Goal: Information Seeking & Learning: Learn about a topic

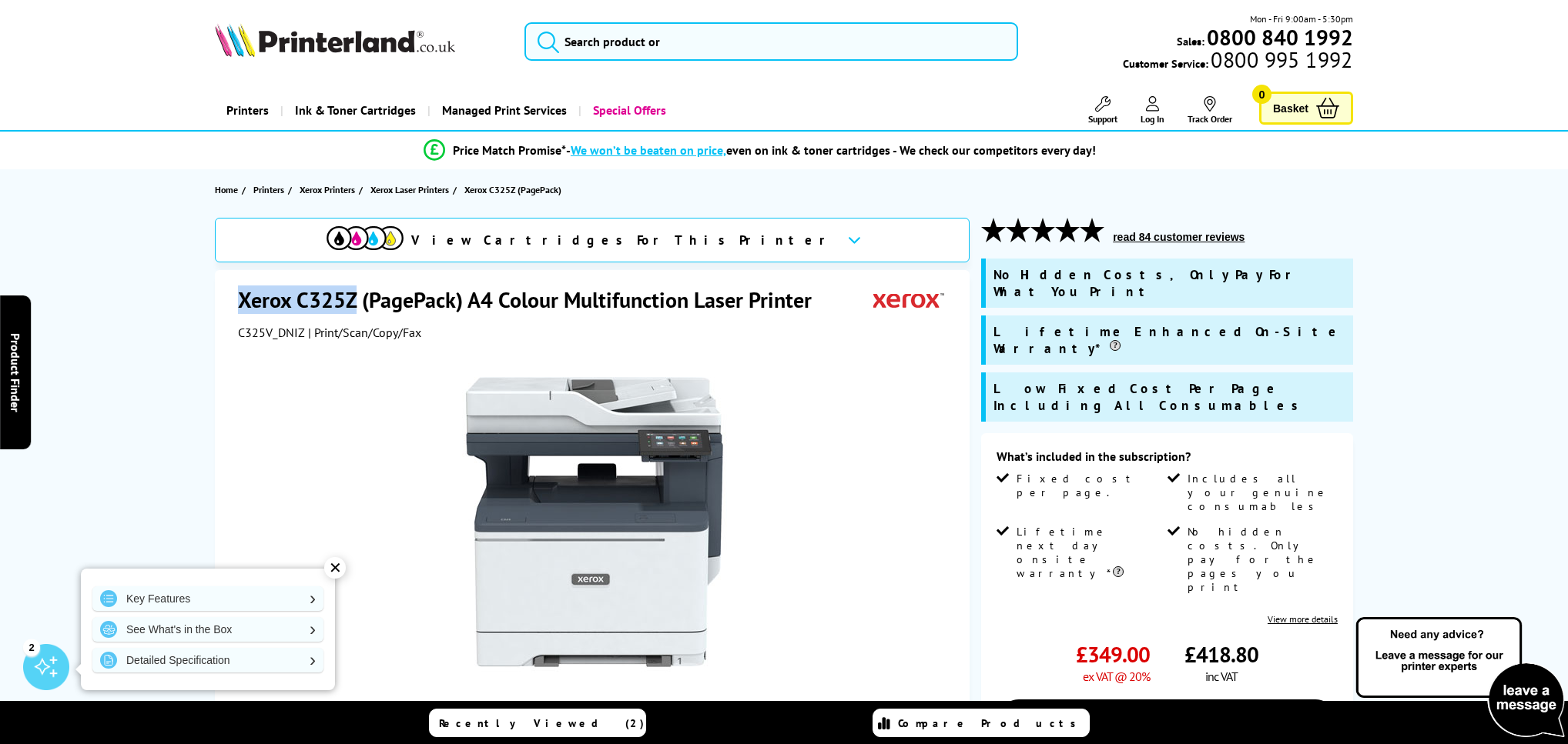
drag, startPoint x: 241, startPoint y: 297, endPoint x: 356, endPoint y: 297, distance: 115.0
click at [356, 297] on h1 "Xerox C325Z (PagePack) A4 Colour Multifunction Laser Printer" at bounding box center [532, 300] width 589 height 28
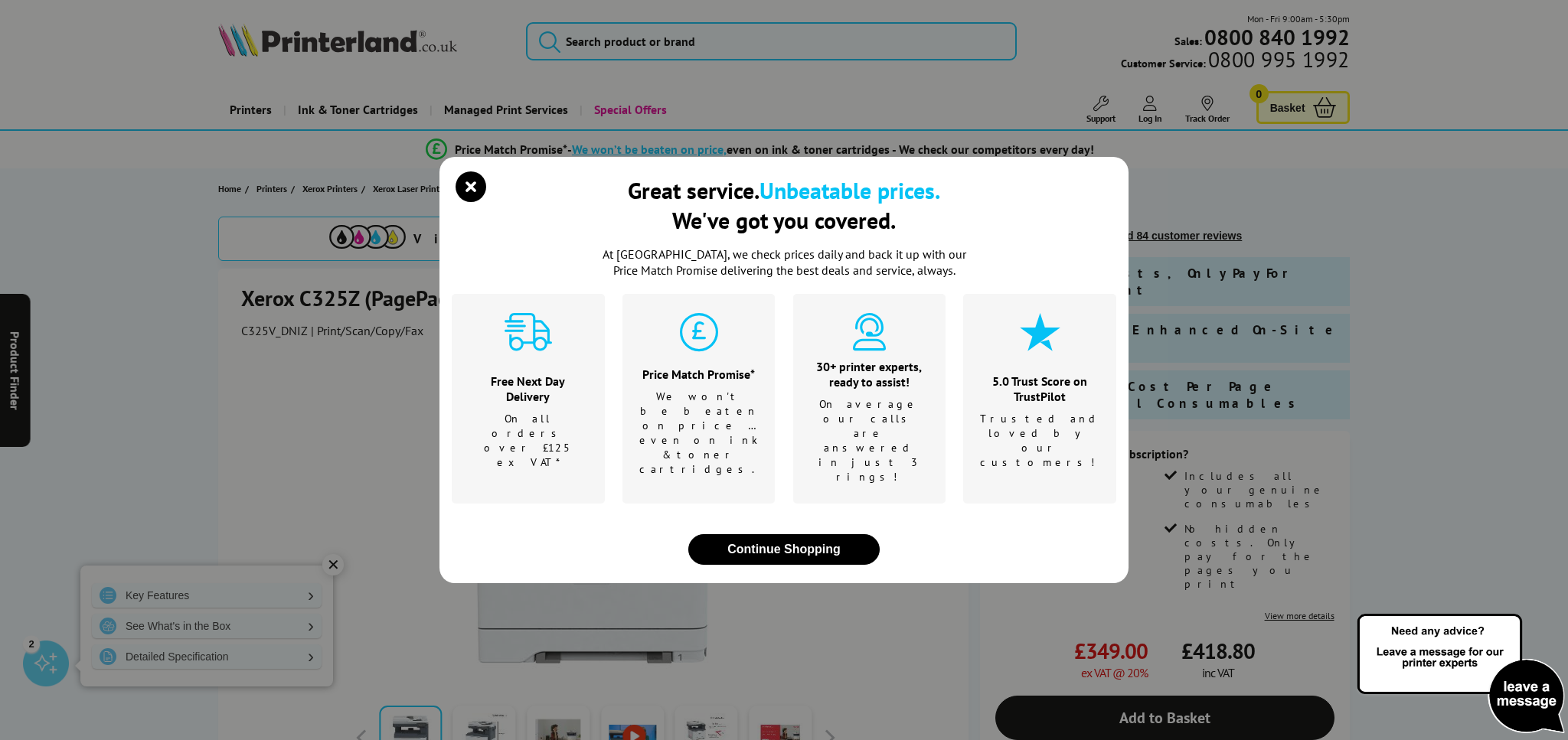
click at [242, 295] on div "Great service. Unbeatable prices. We've got you covered. At Printerland, we che…" at bounding box center [784, 370] width 1568 height 740
drag, startPoint x: 244, startPoint y: 299, endPoint x: 316, endPoint y: 299, distance: 72.0
click at [316, 299] on div "Great service. Unbeatable prices. We've got you covered. At Printerland, we che…" at bounding box center [784, 370] width 1568 height 740
click at [469, 202] on icon "close modal" at bounding box center [471, 187] width 31 height 31
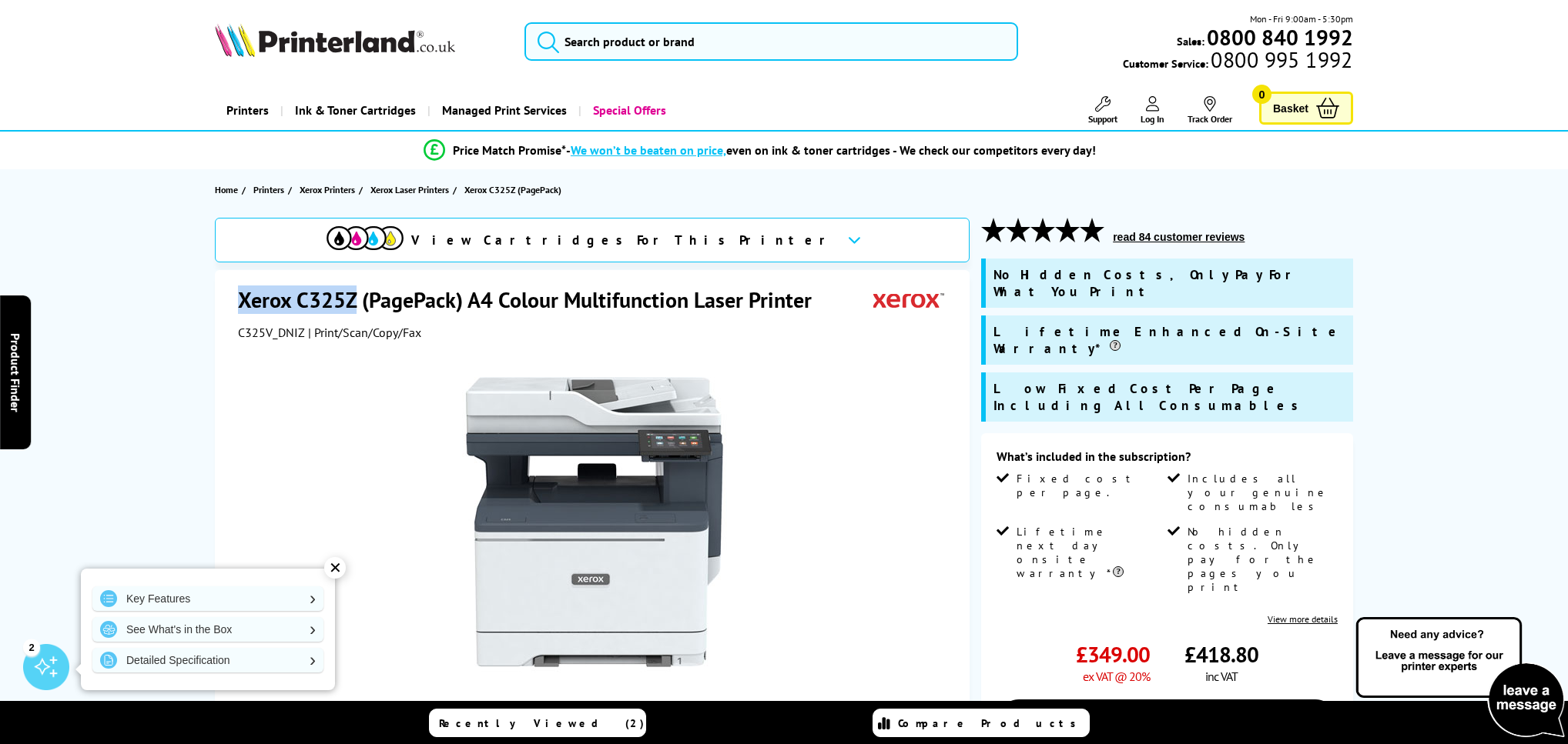
drag, startPoint x: 240, startPoint y: 301, endPoint x: 356, endPoint y: 300, distance: 116.0
click at [356, 300] on h1 "Xerox C325Z (PagePack) A4 Colour Multifunction Laser Printer" at bounding box center [532, 300] width 589 height 28
click at [163, 595] on link "Key Features" at bounding box center [208, 599] width 231 height 25
click at [1154, 238] on button "read 84 customer reviews" at bounding box center [1178, 237] width 141 height 14
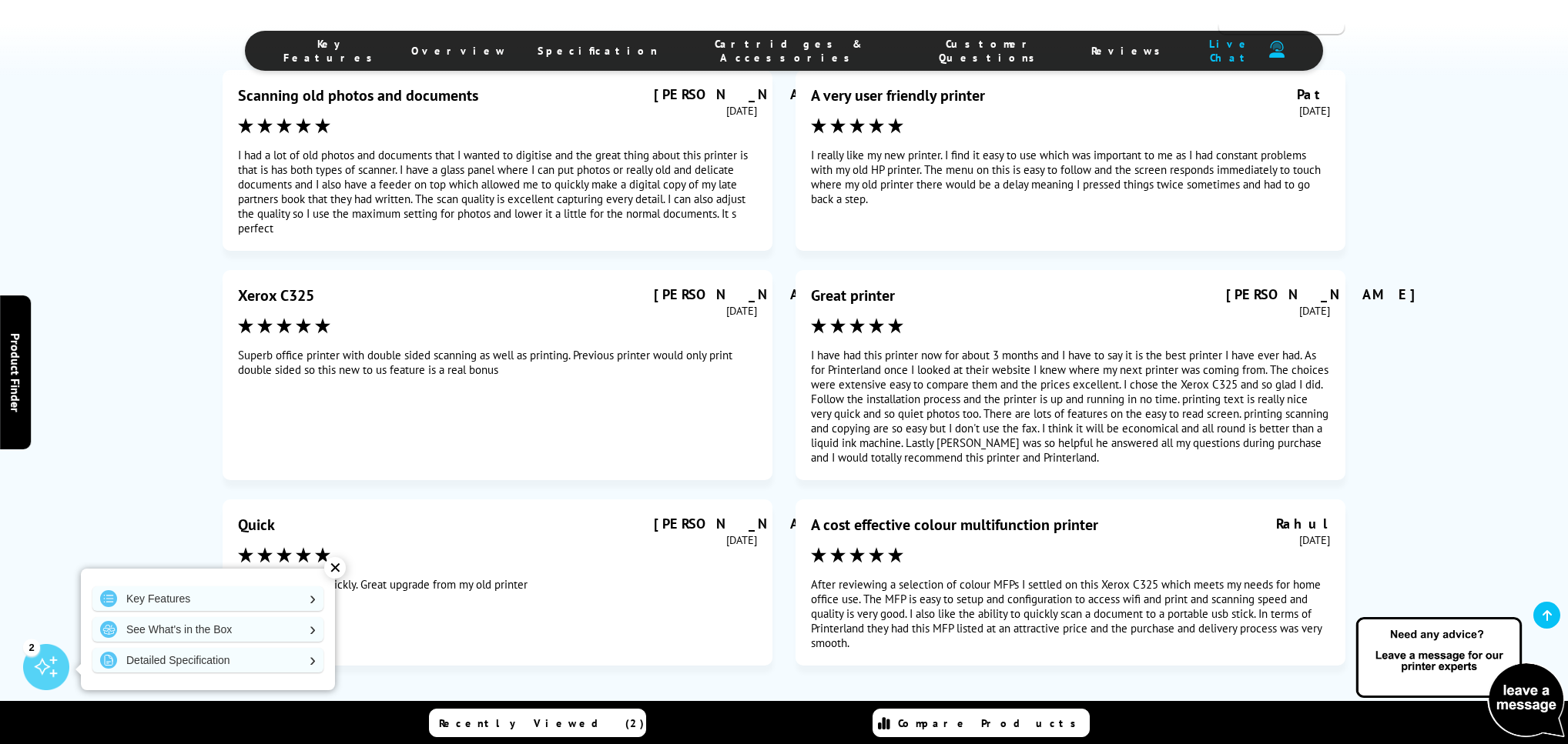
scroll to position [7184, 0]
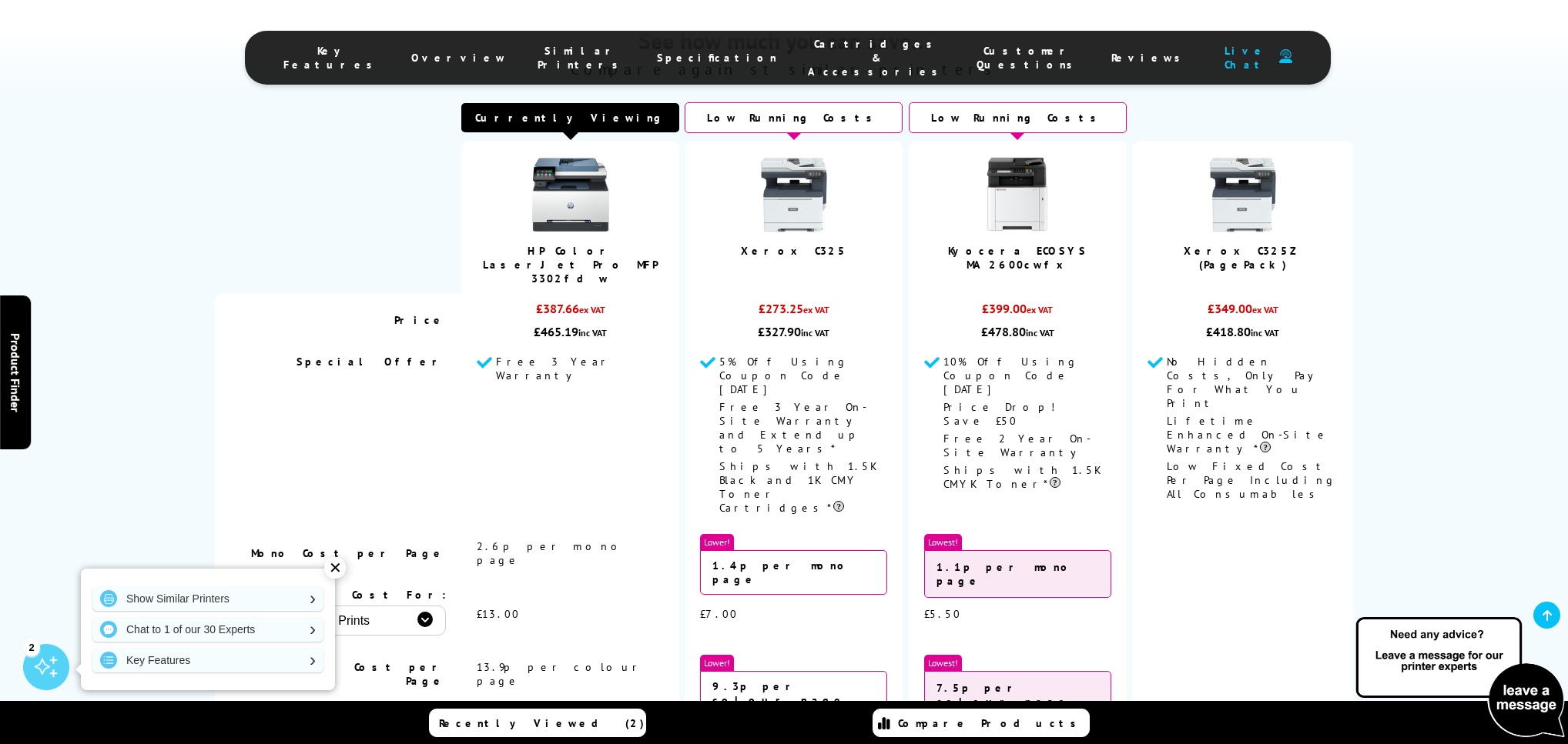
scroll to position [4316, 0]
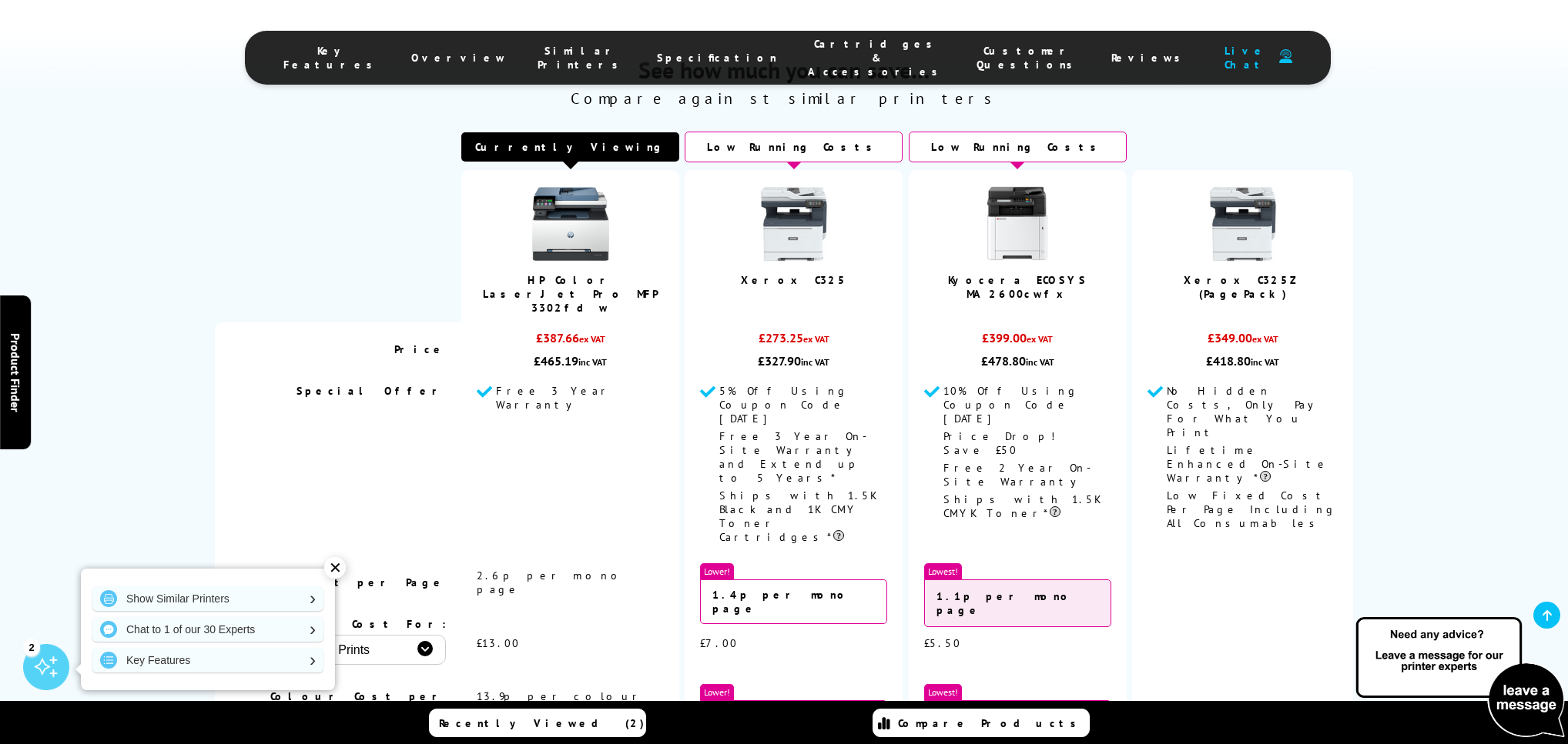
click at [808, 287] on link "Xerox C325" at bounding box center [794, 280] width 106 height 14
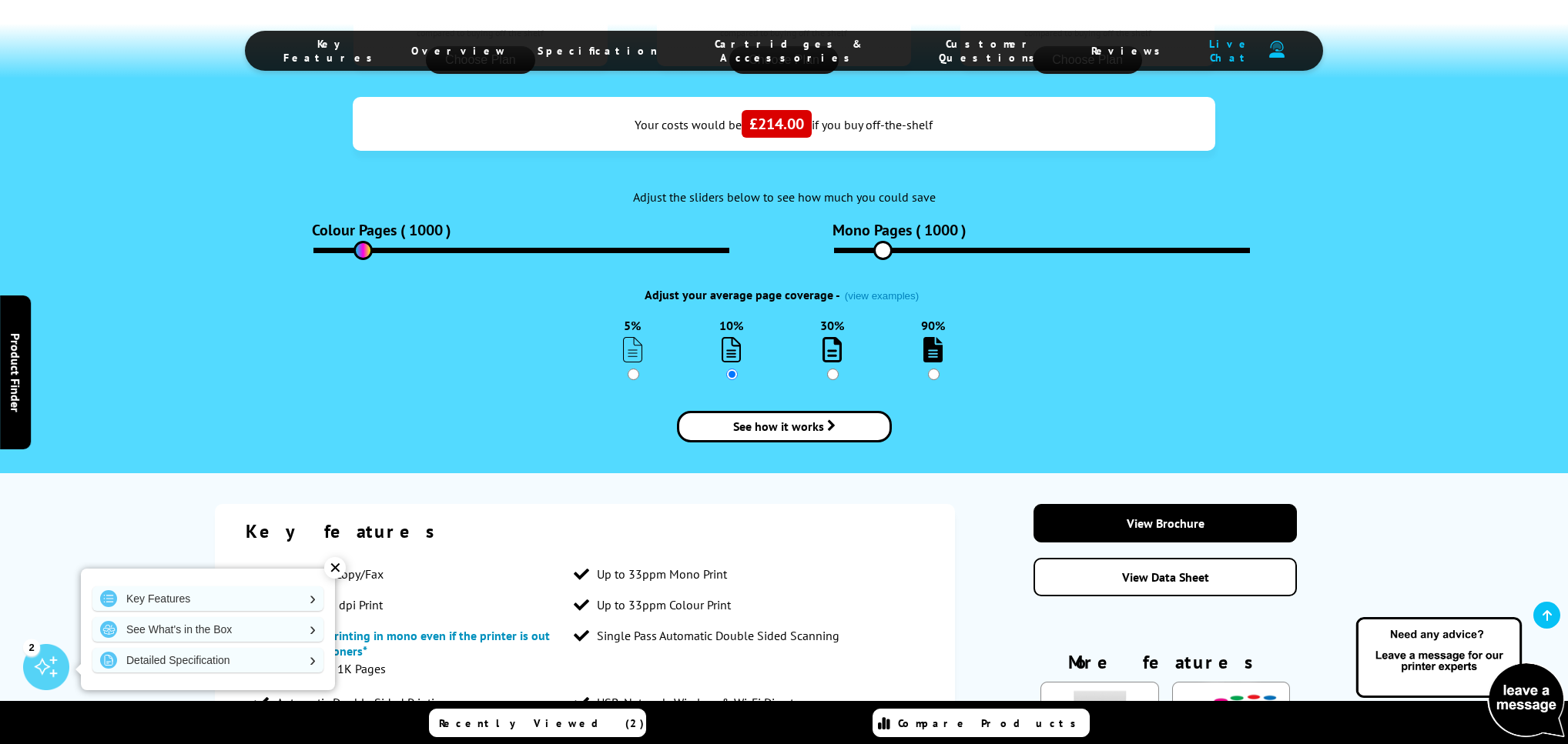
scroll to position [2032, 0]
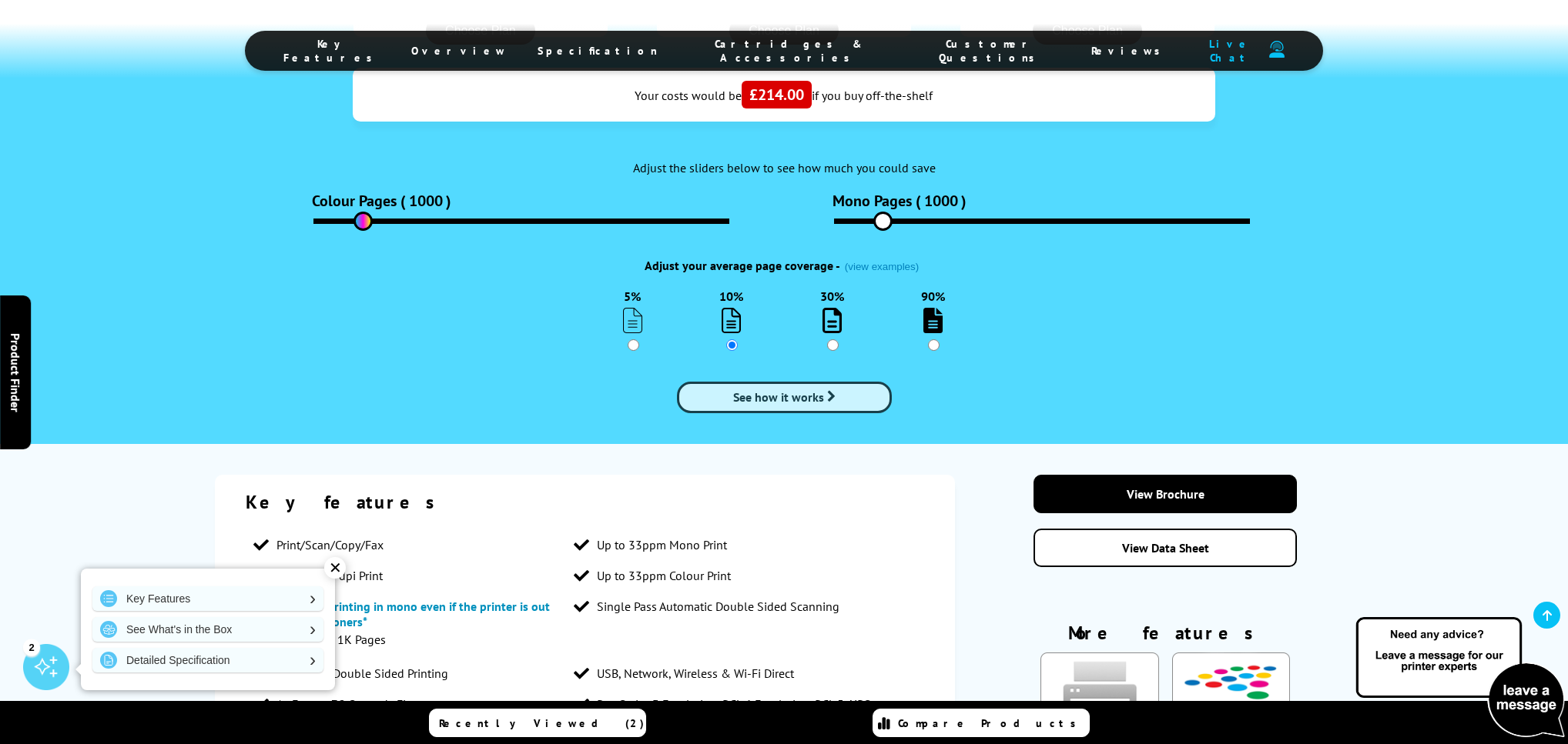
click at [768, 390] on span "See how it works" at bounding box center [778, 397] width 91 height 15
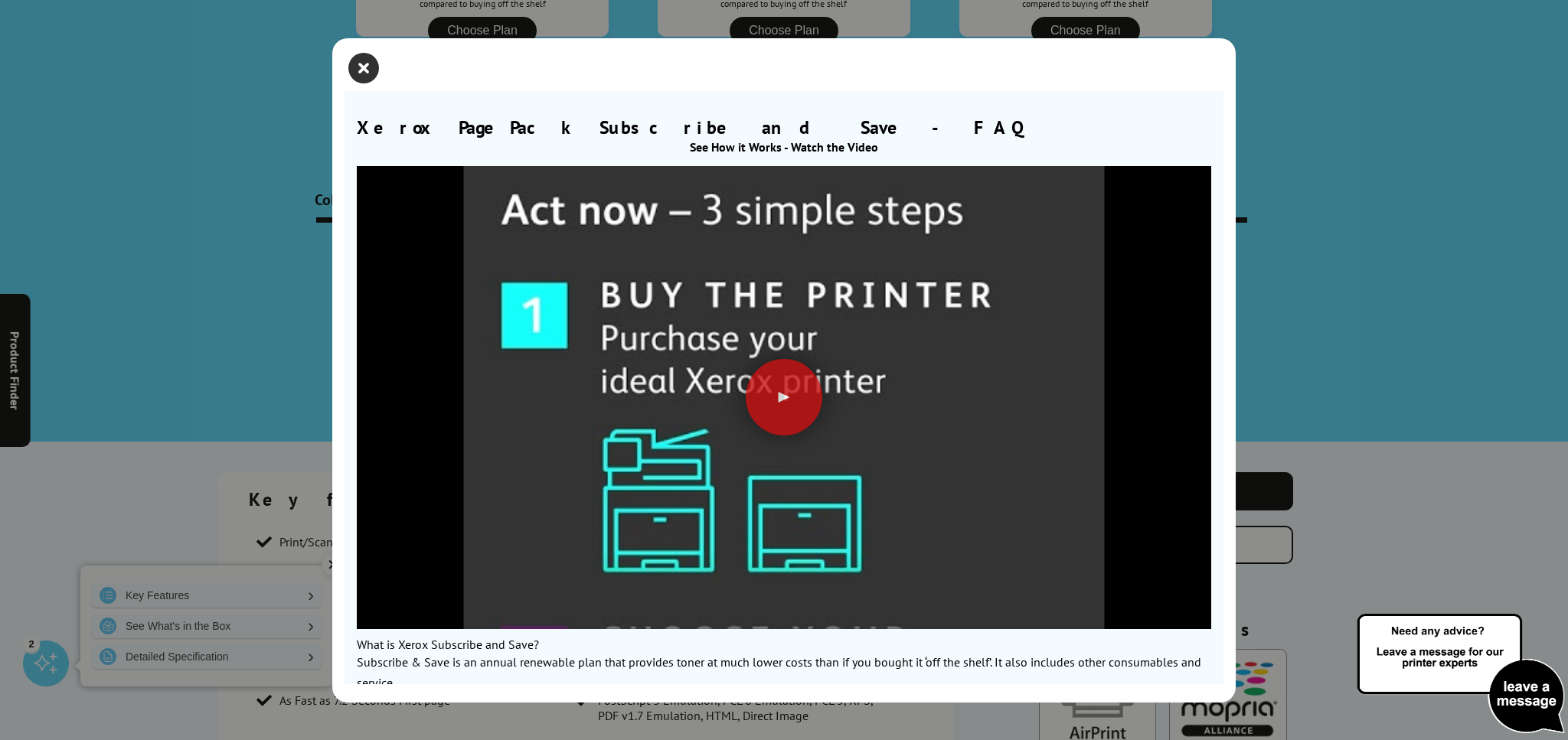
click at [370, 67] on icon "close modal" at bounding box center [364, 68] width 31 height 31
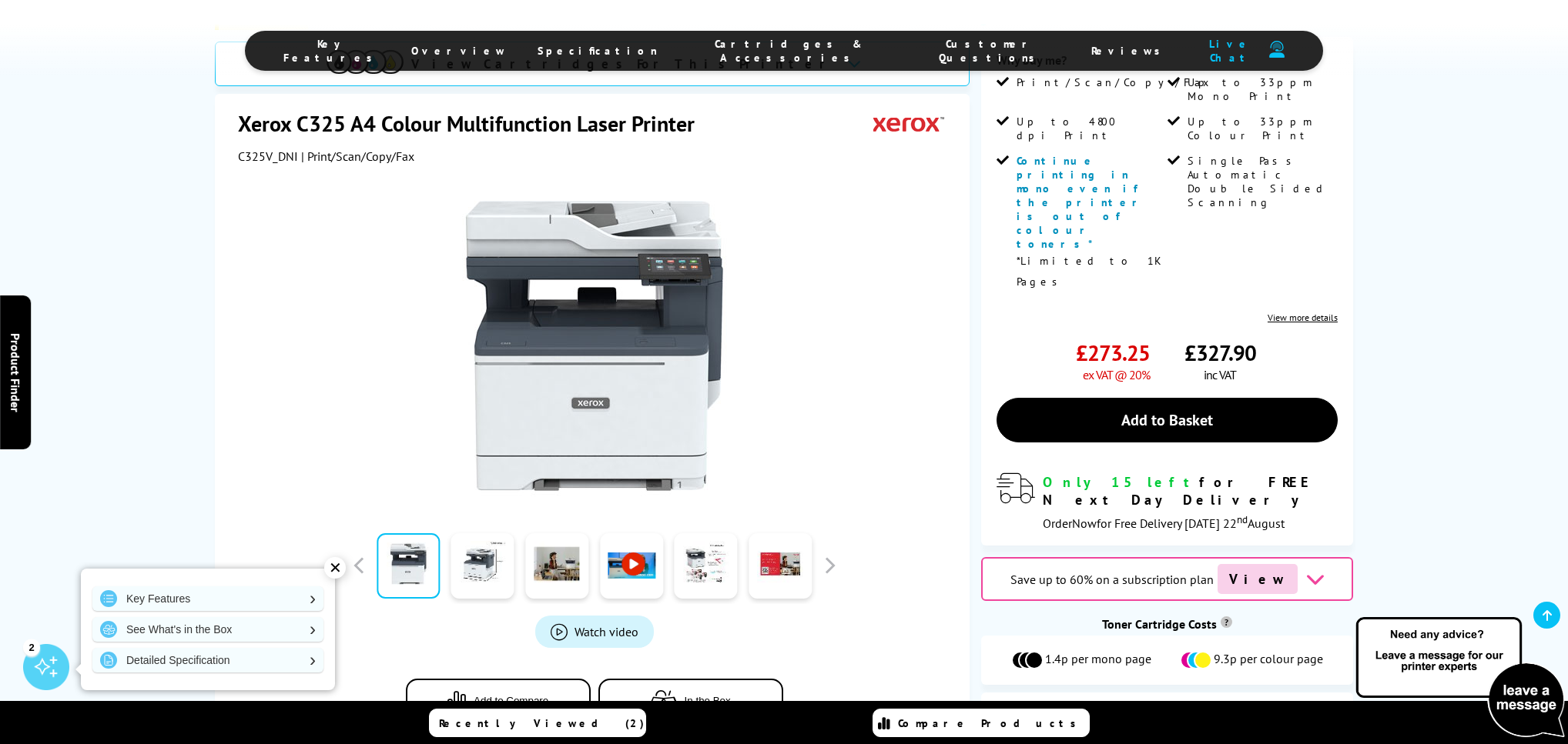
scroll to position [0, 0]
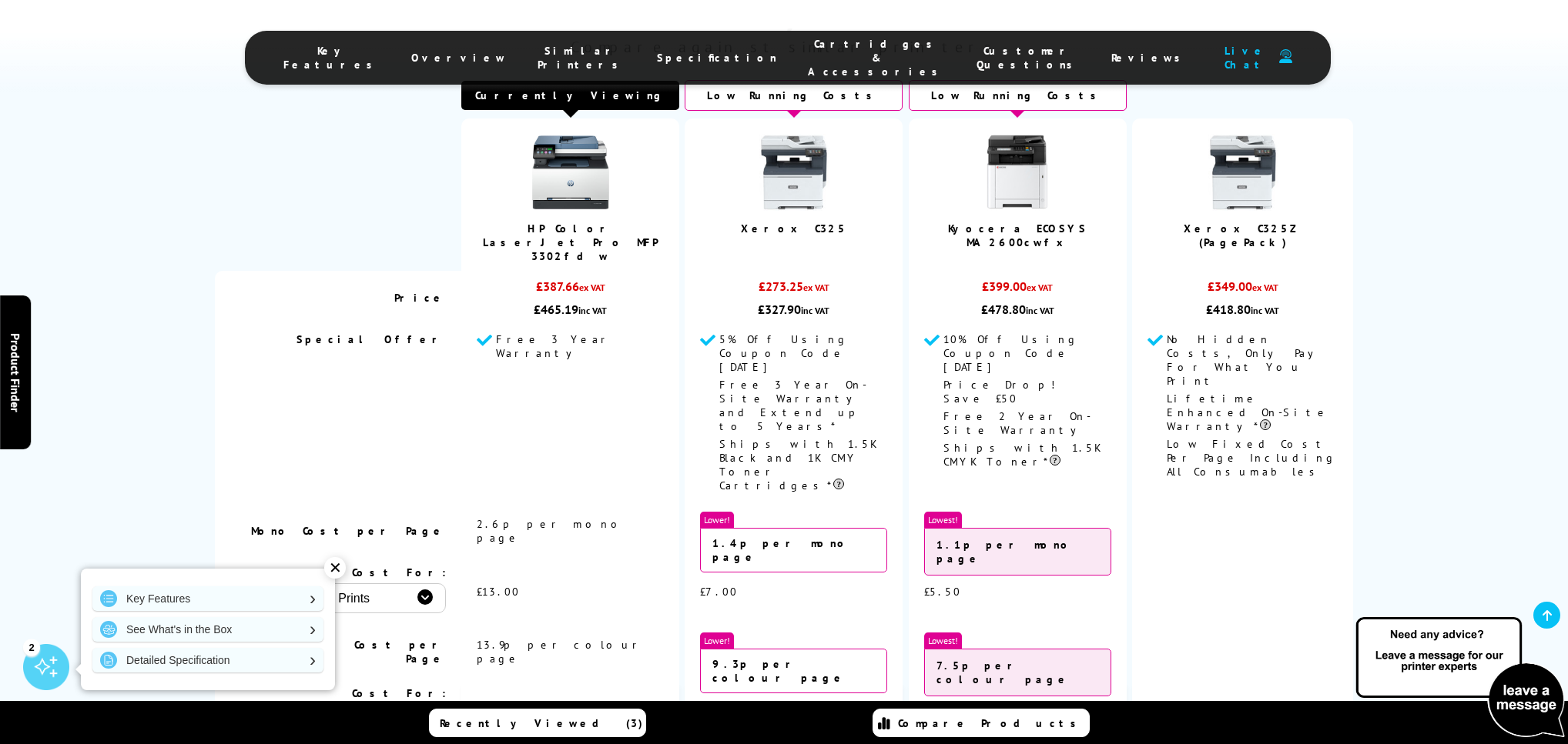
click at [1206, 250] on link "Xerox C325Z (PagePack)" at bounding box center [1242, 236] width 118 height 28
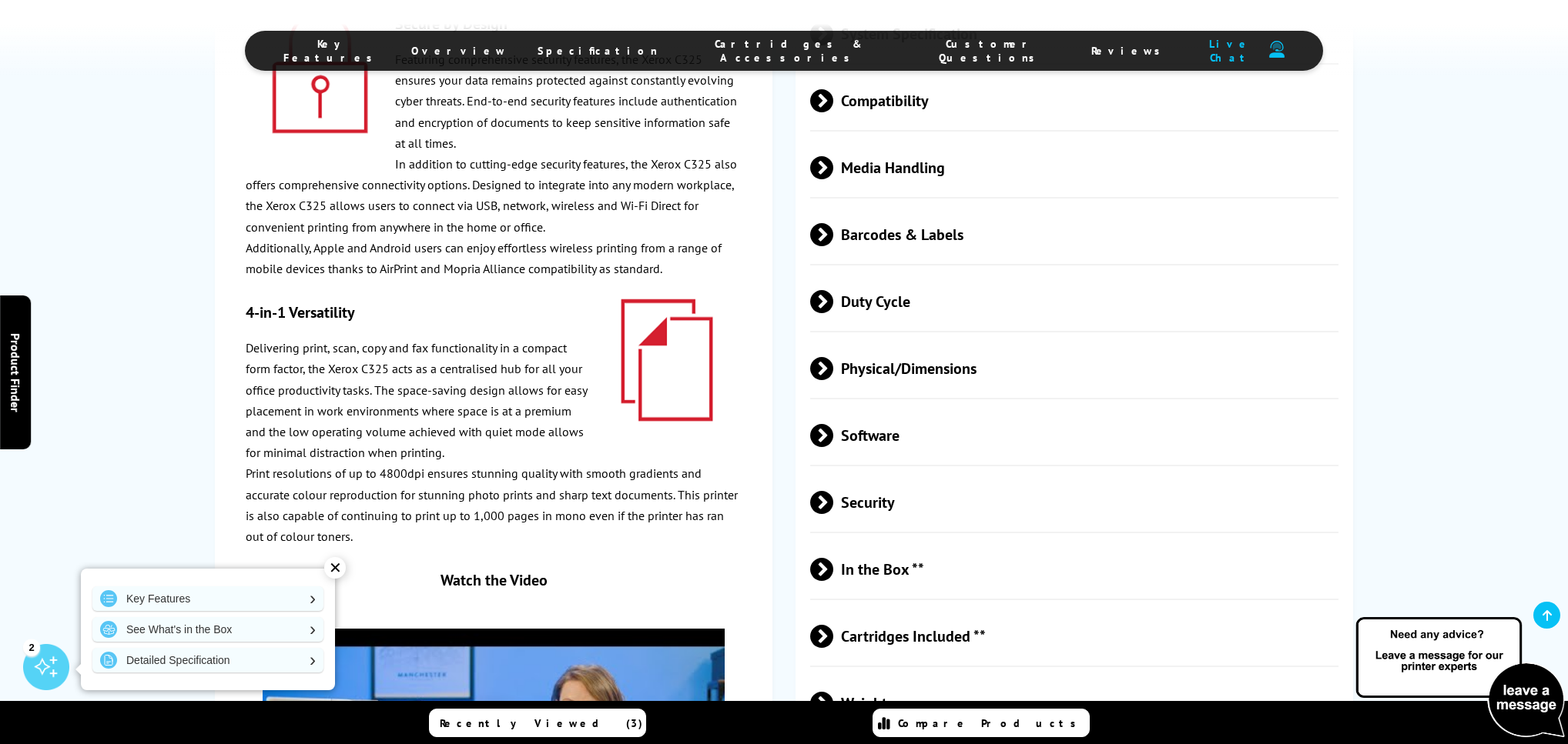
scroll to position [3197, 0]
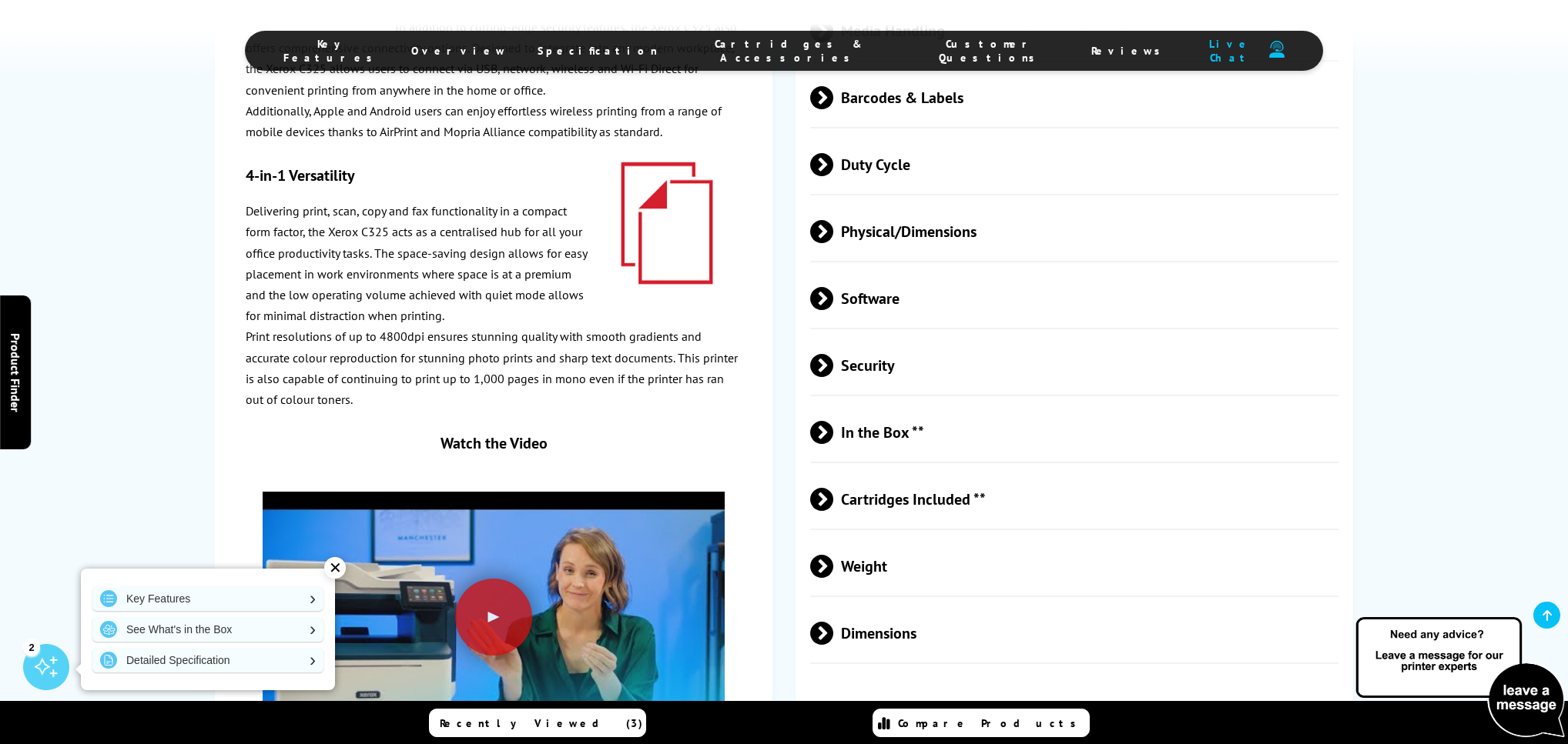
click at [833, 488] on span at bounding box center [833, 500] width 0 height 23
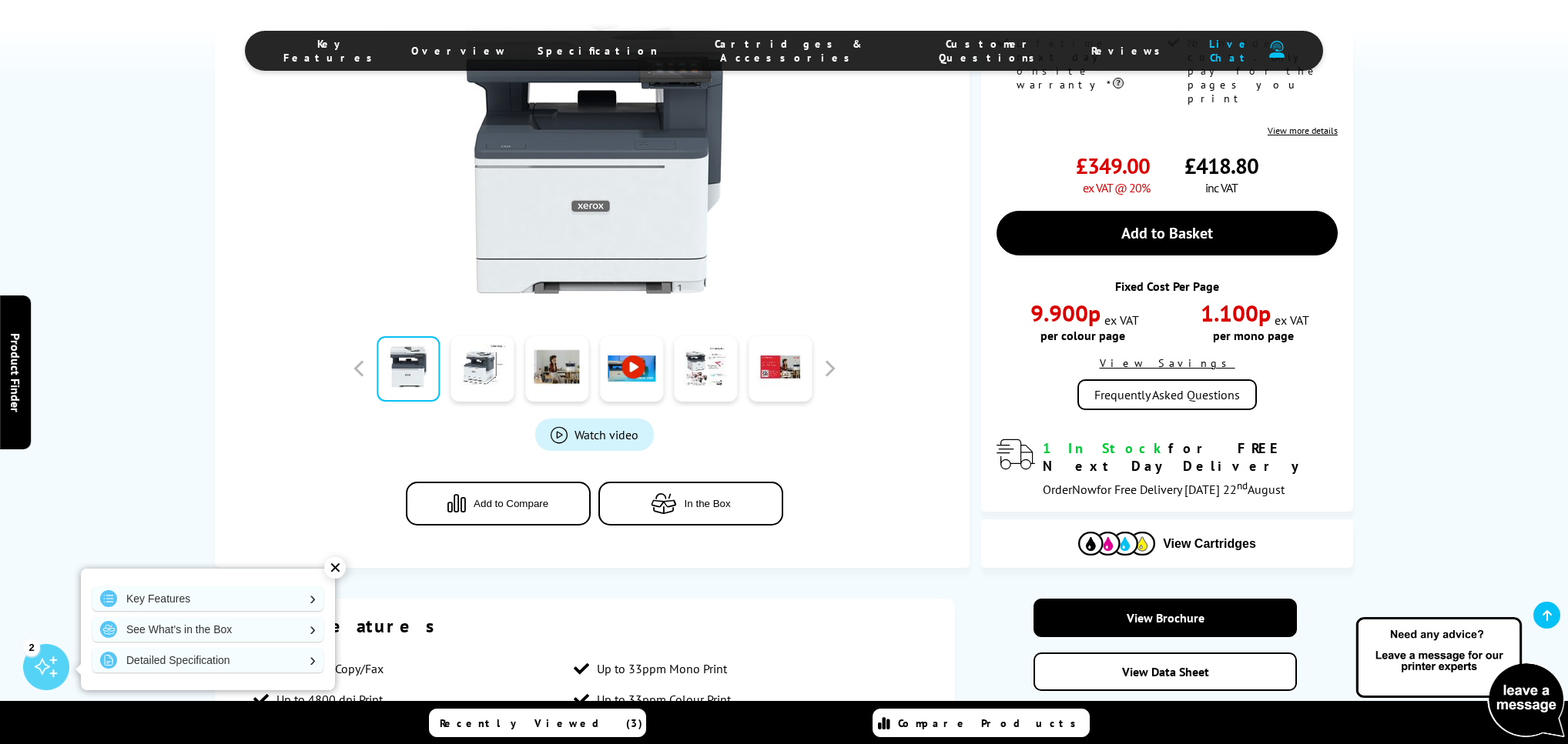
scroll to position [0, 0]
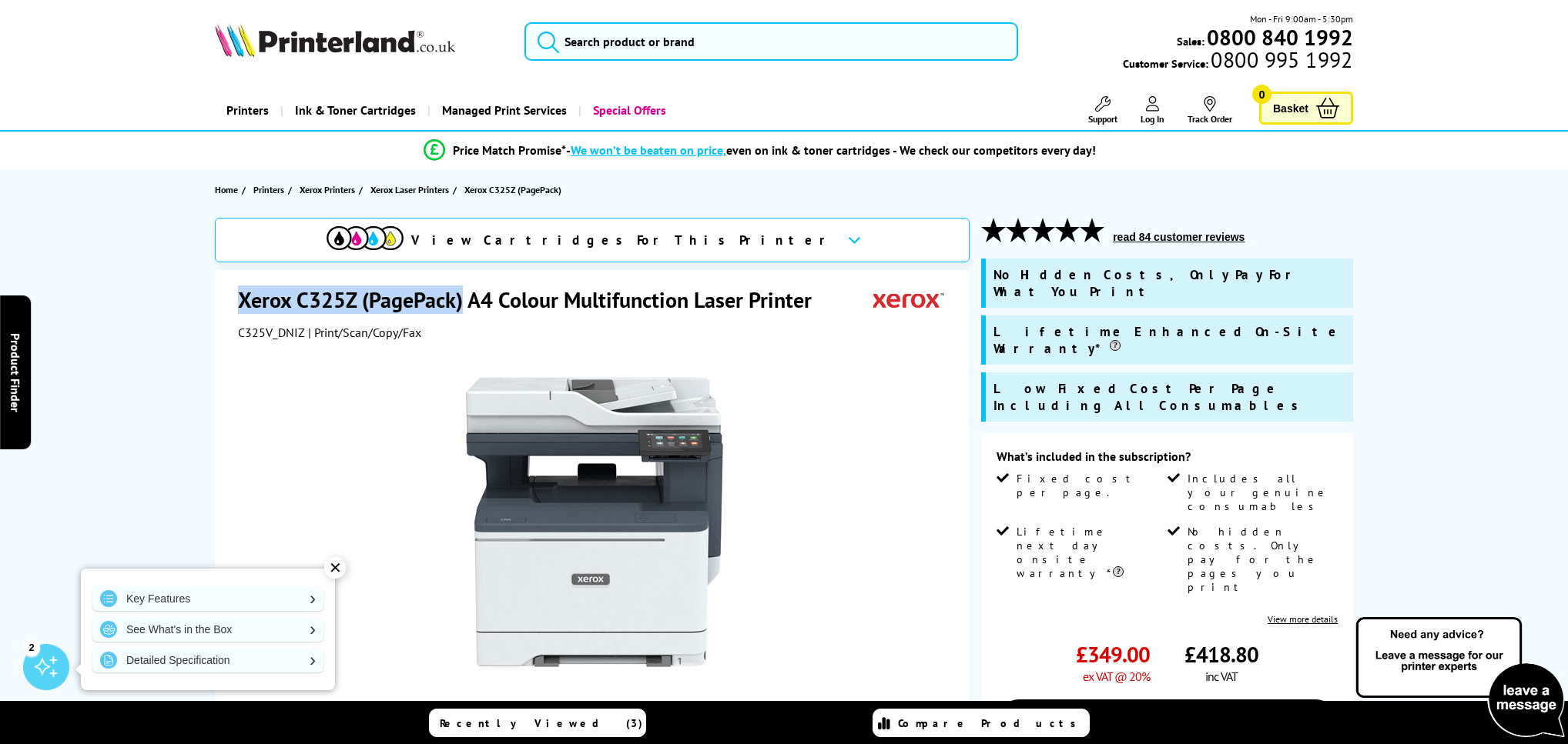
drag, startPoint x: 241, startPoint y: 300, endPoint x: 462, endPoint y: 299, distance: 221.0
click at [462, 299] on h1 "Xerox C325Z (PagePack) A4 Colour Multifunction Laser Printer" at bounding box center [532, 300] width 589 height 28
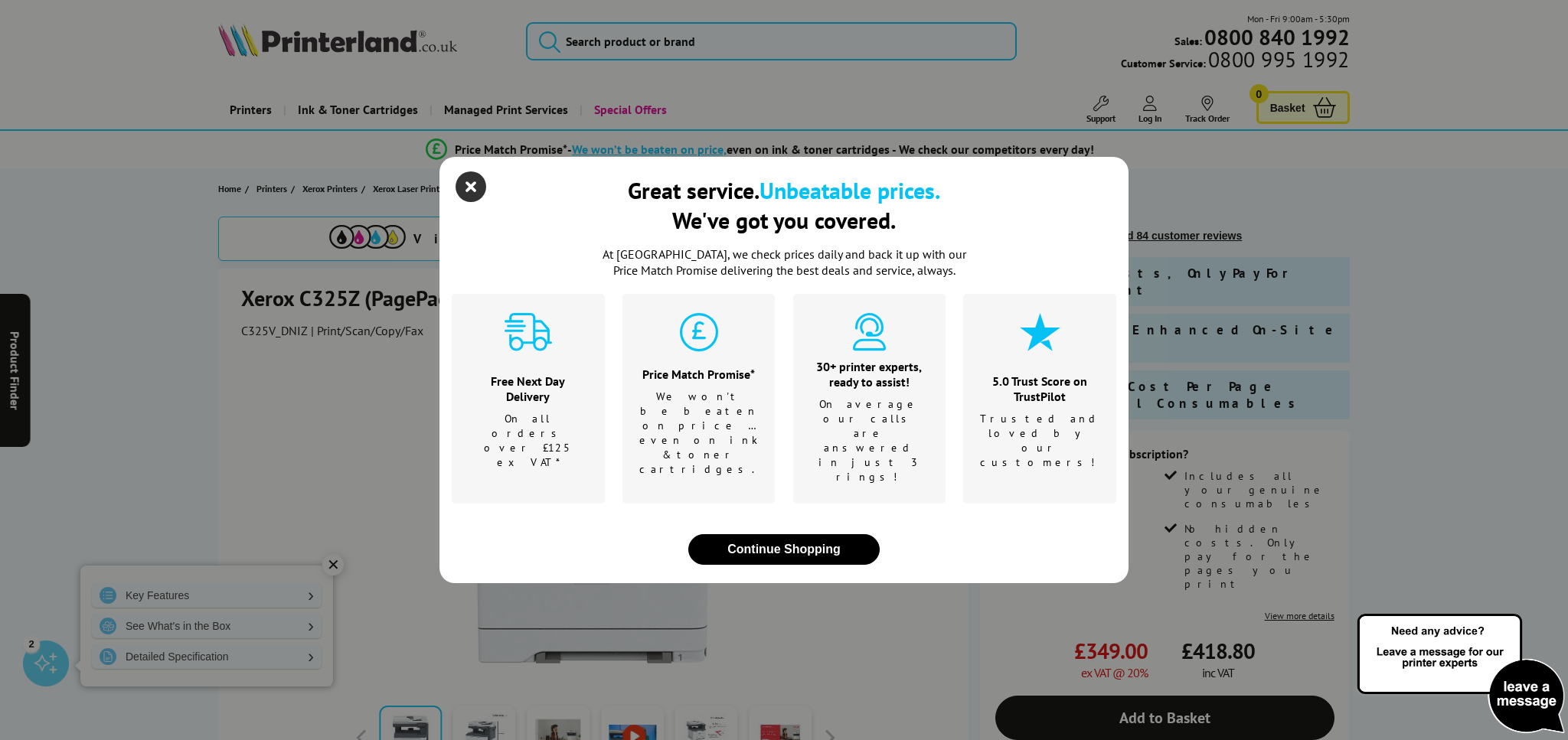
click at [480, 202] on icon "close modal" at bounding box center [471, 187] width 31 height 31
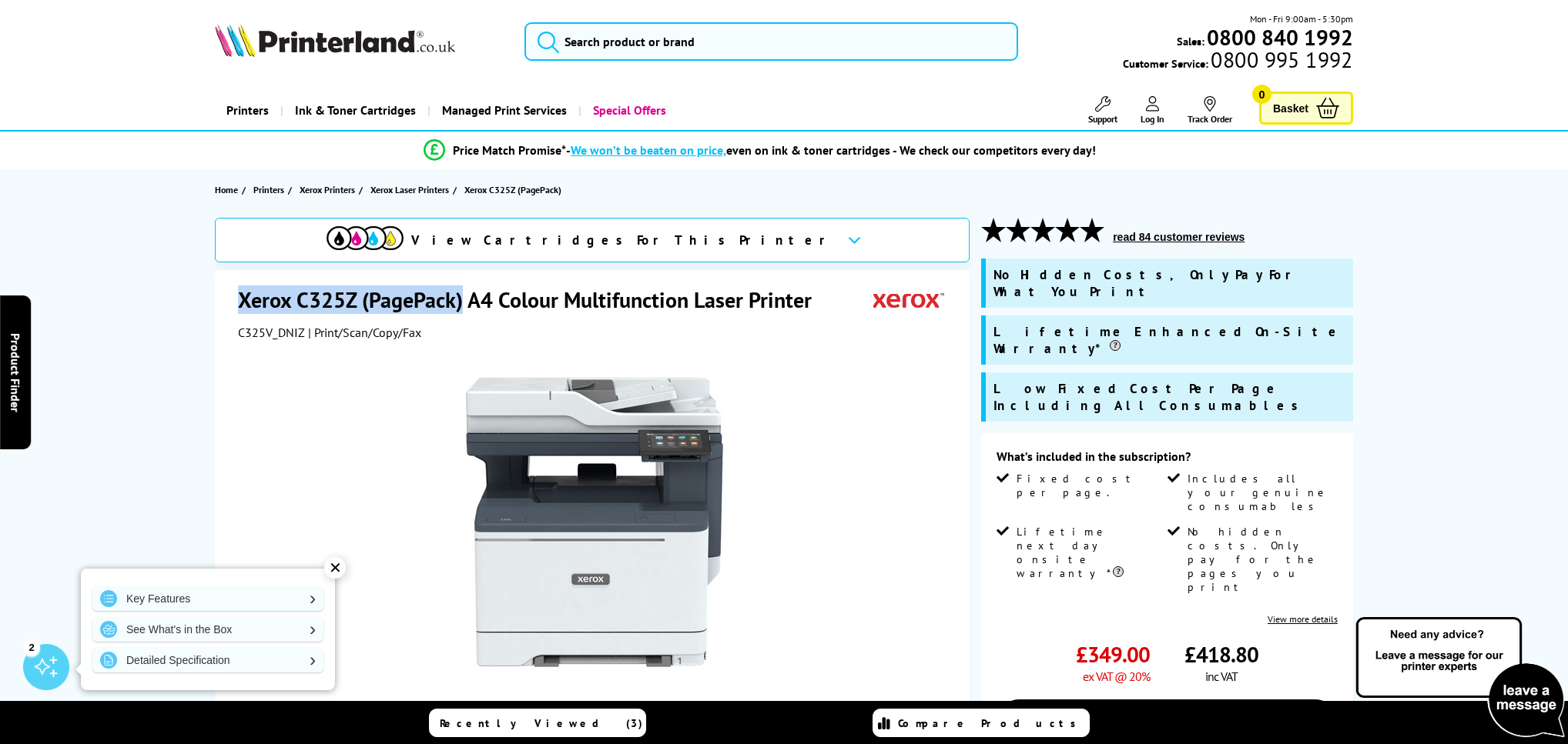
drag, startPoint x: 239, startPoint y: 300, endPoint x: 460, endPoint y: 303, distance: 221.0
click at [460, 303] on h1 "Xerox C325Z (PagePack) A4 Colour Multifunction Laser Printer" at bounding box center [532, 300] width 589 height 28
click at [1154, 238] on button "read 84 customer reviews" at bounding box center [1178, 237] width 141 height 14
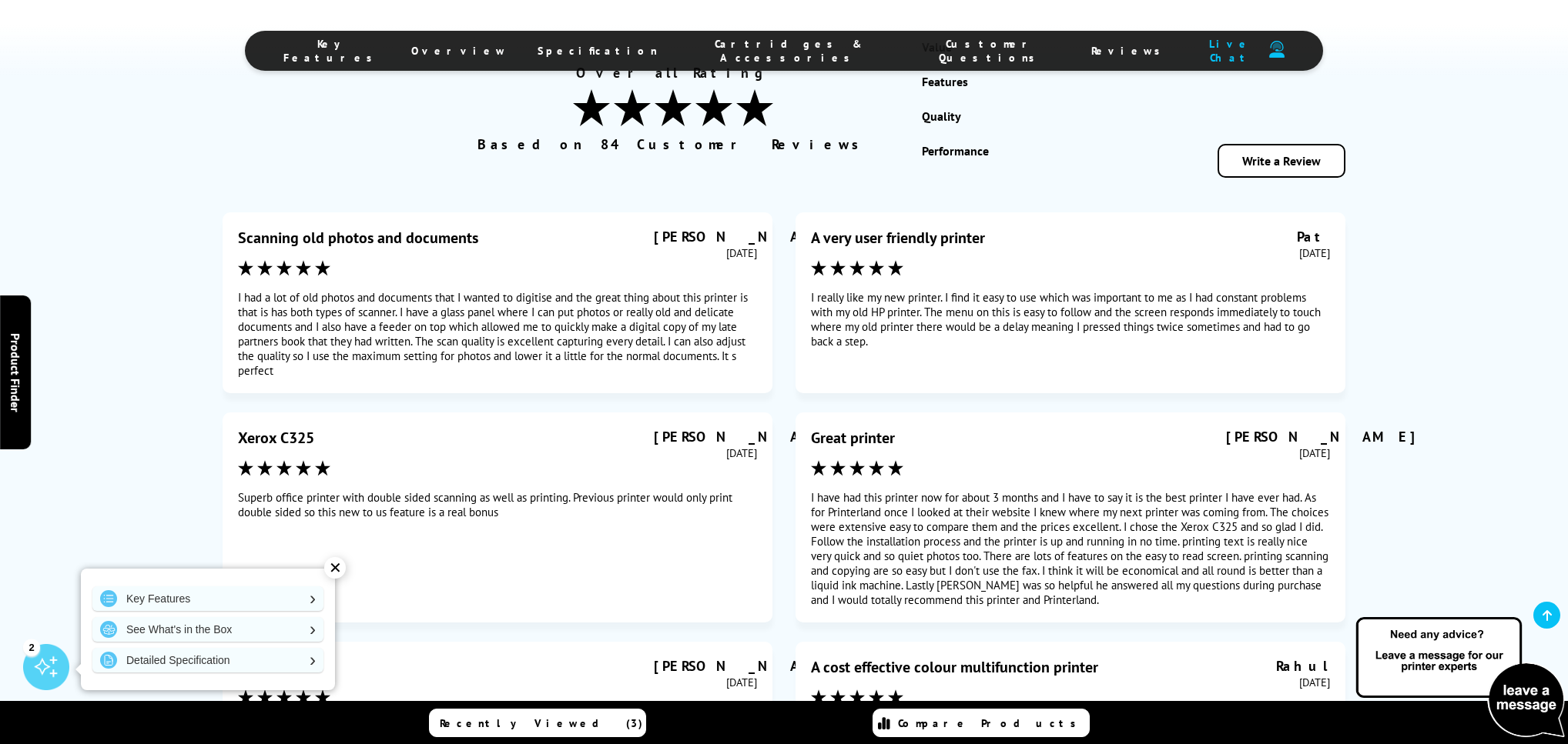
scroll to position [7355, 0]
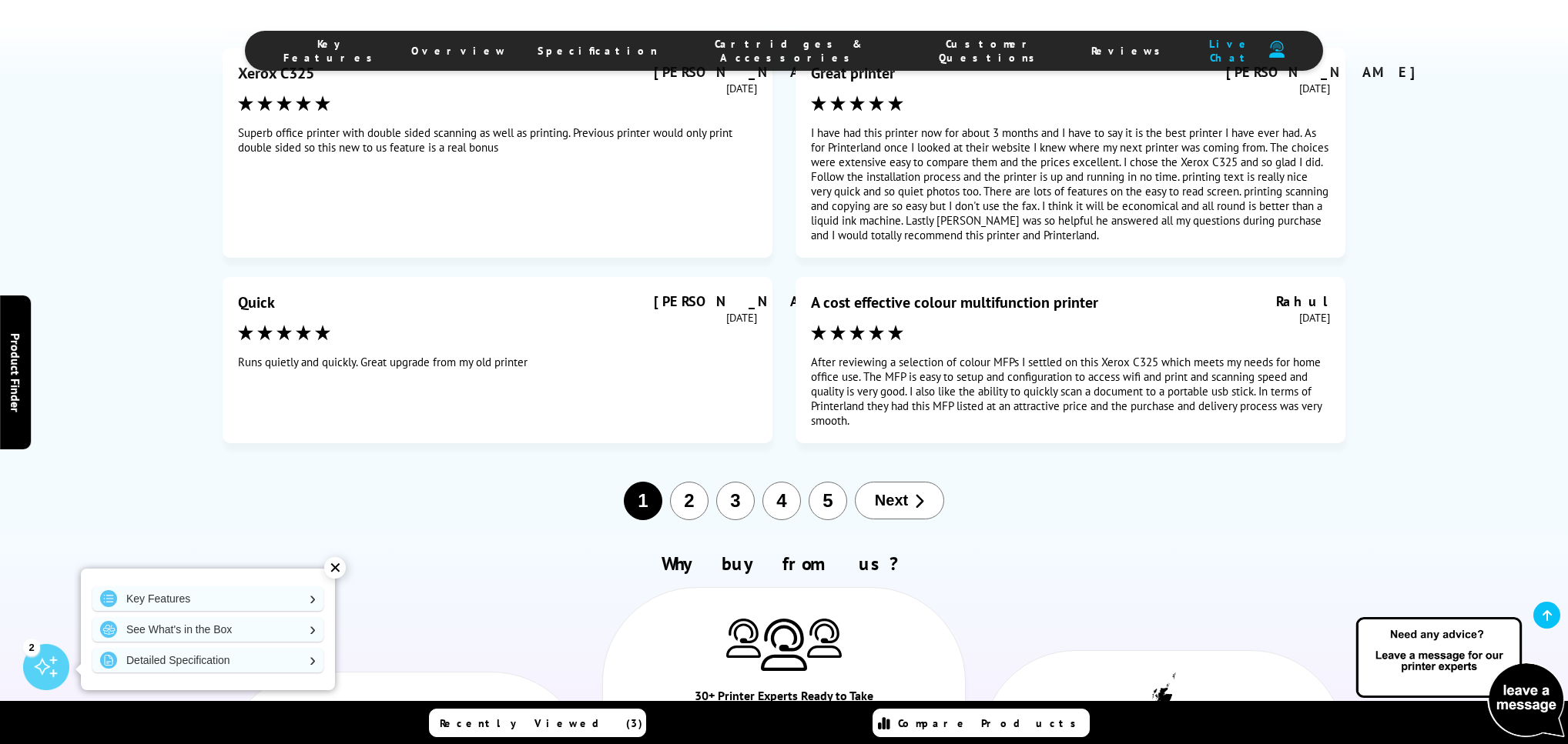
click at [878, 492] on span "Next" at bounding box center [891, 501] width 33 height 18
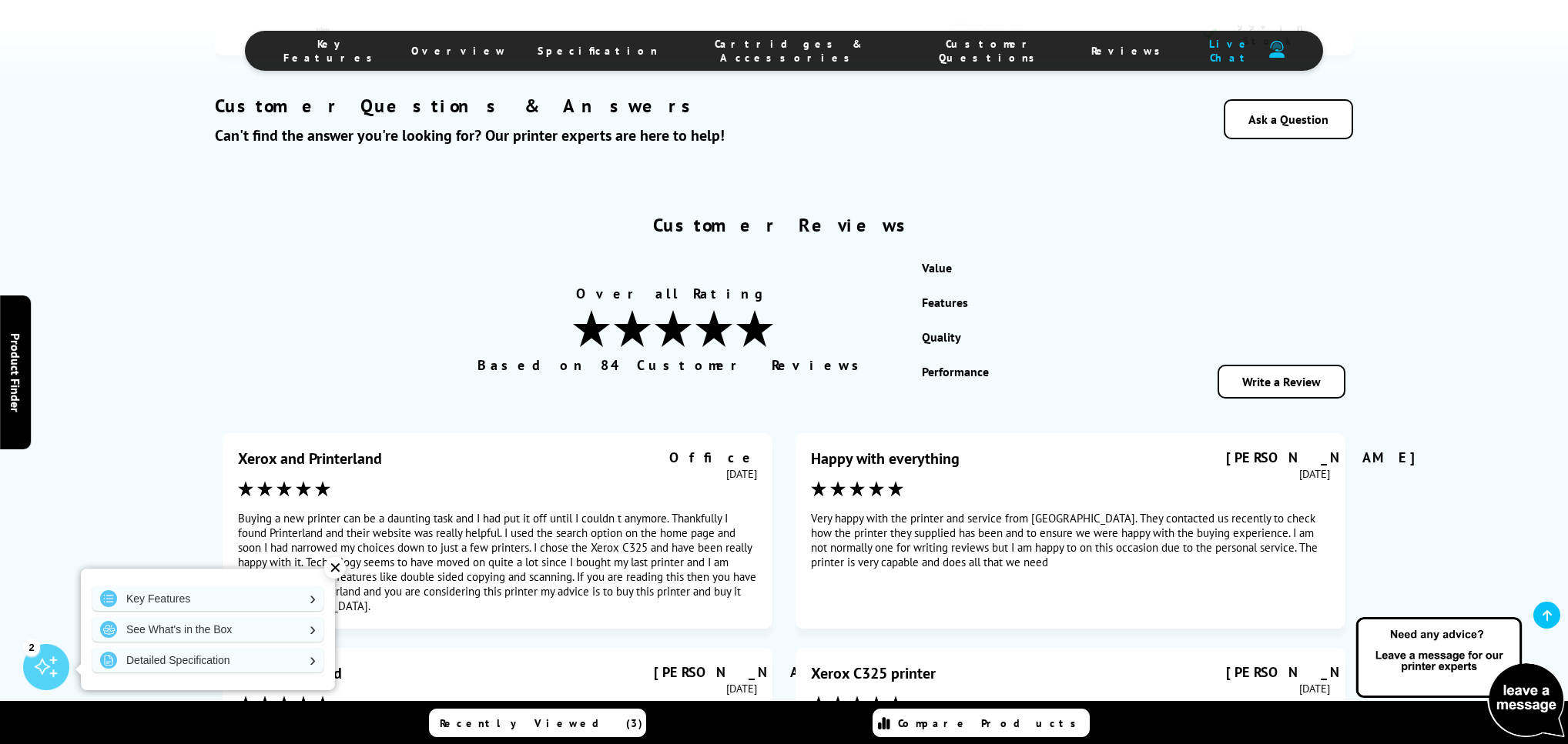
scroll to position [6974, 0]
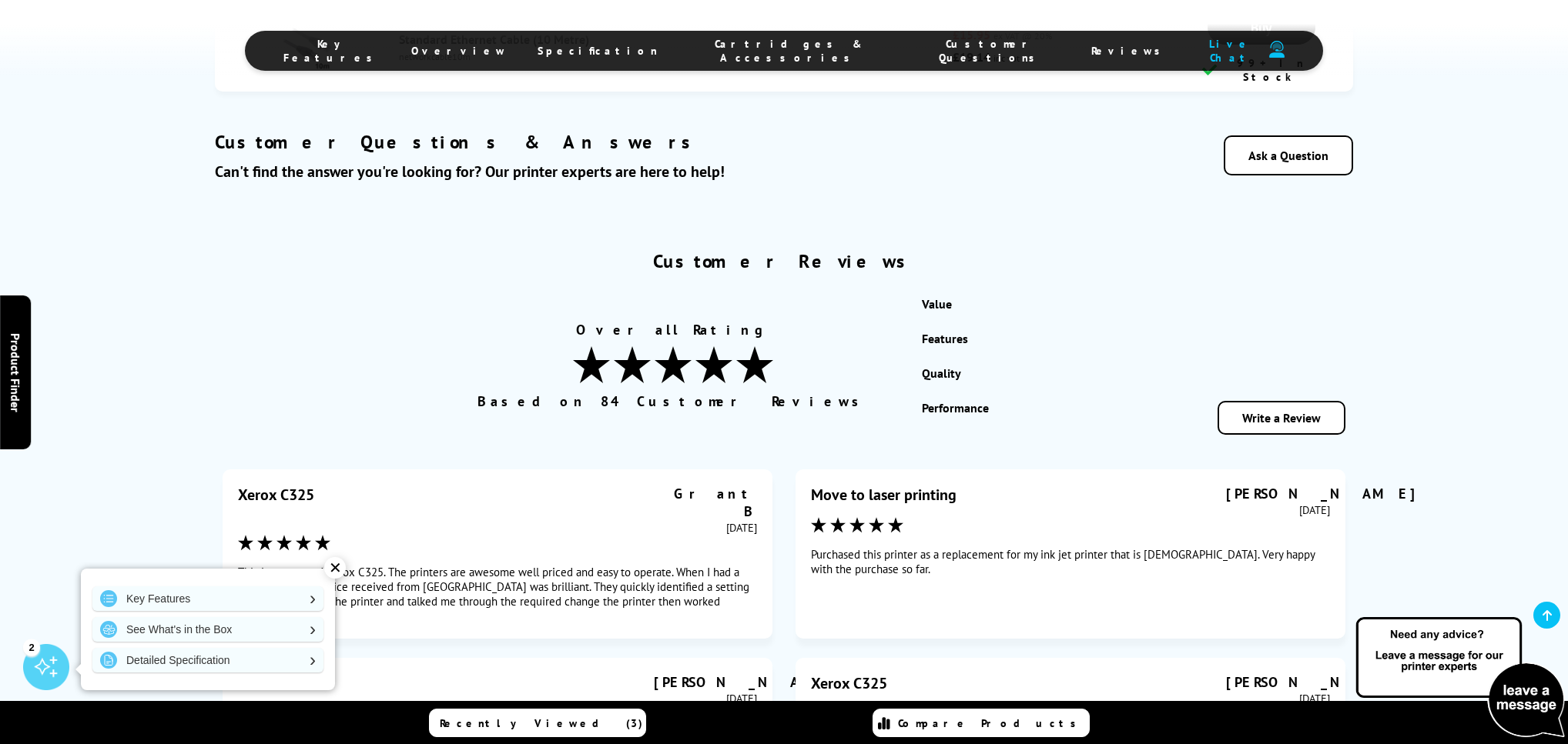
scroll to position [6741, 0]
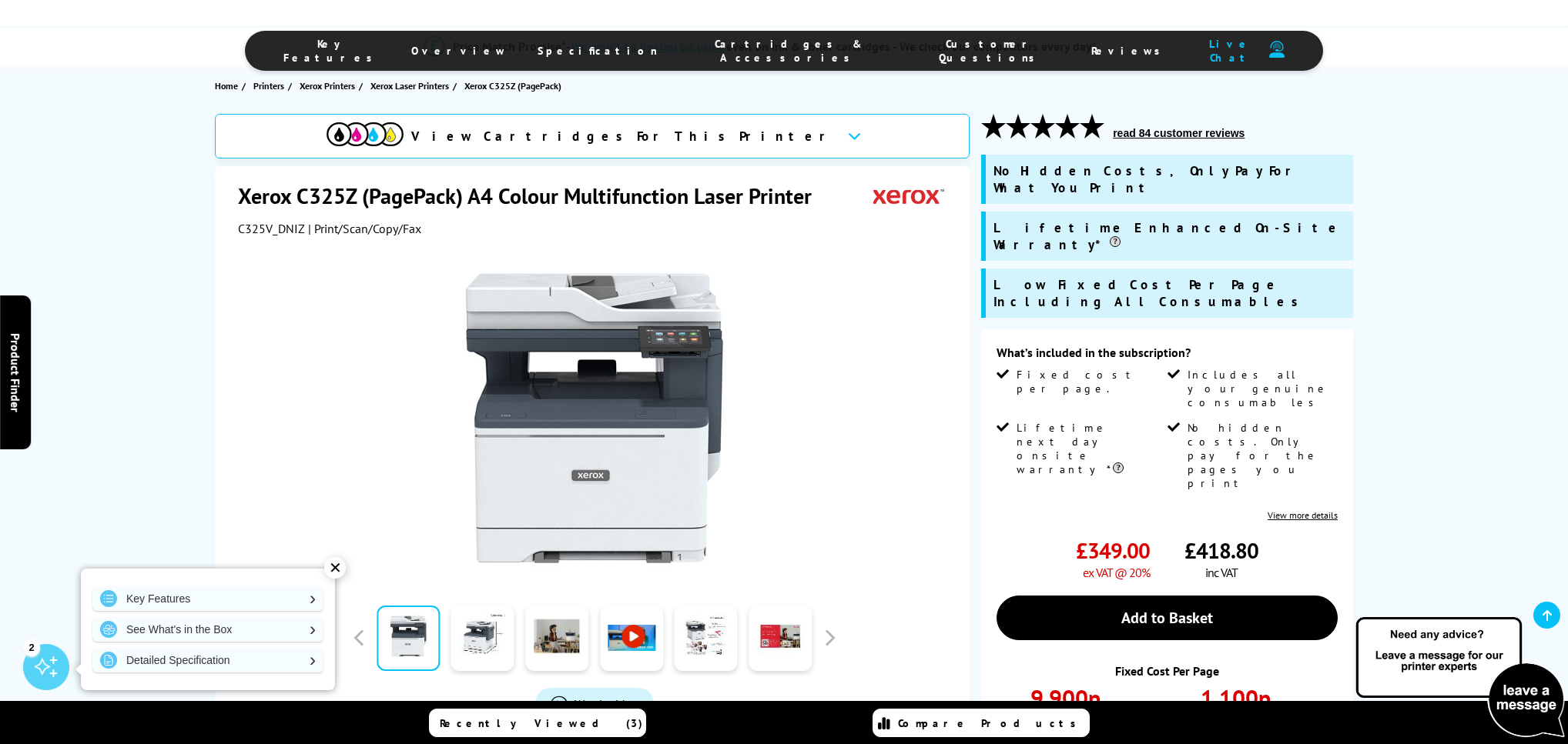
scroll to position [0, 0]
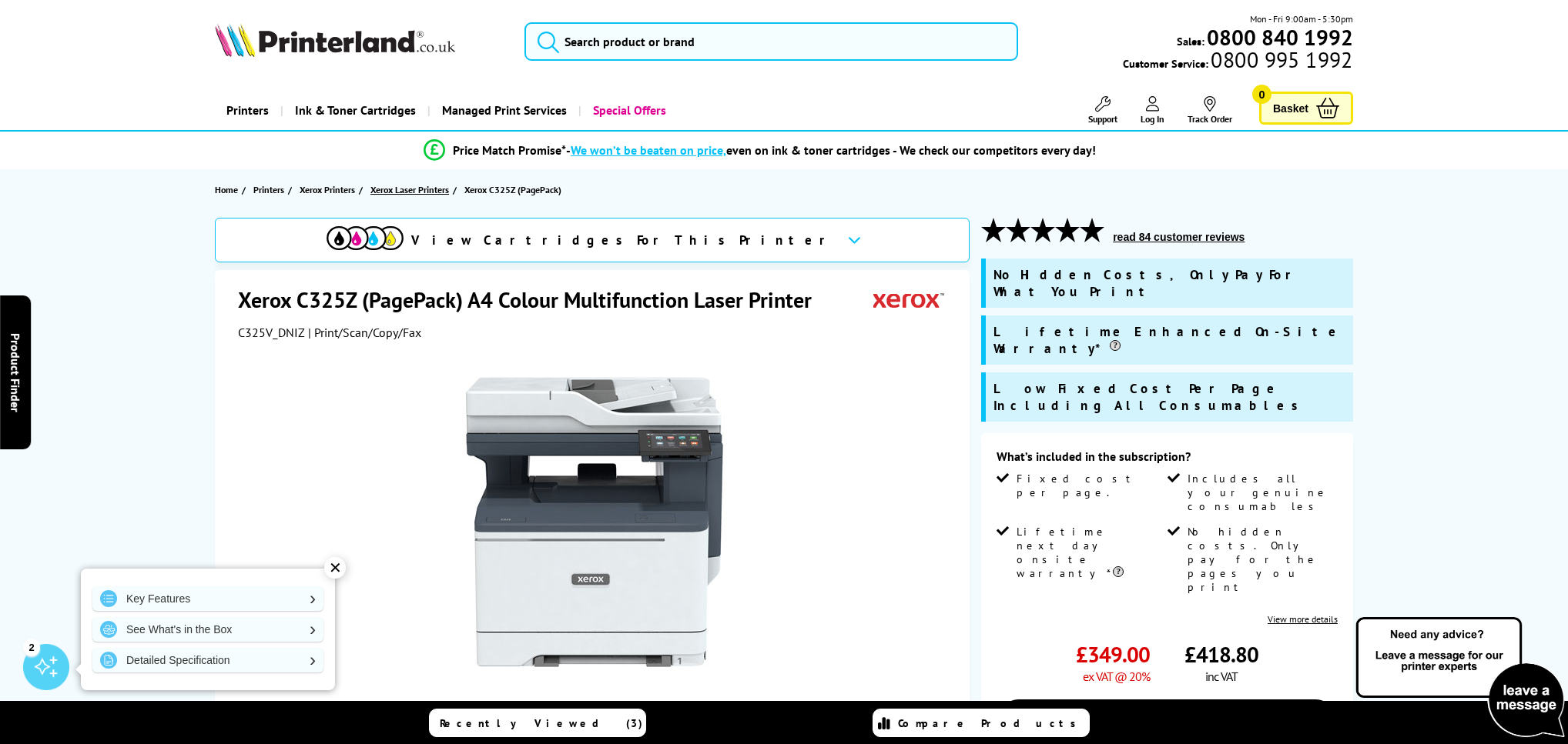
click at [412, 189] on span "Xerox Laser Printers" at bounding box center [410, 189] width 79 height 16
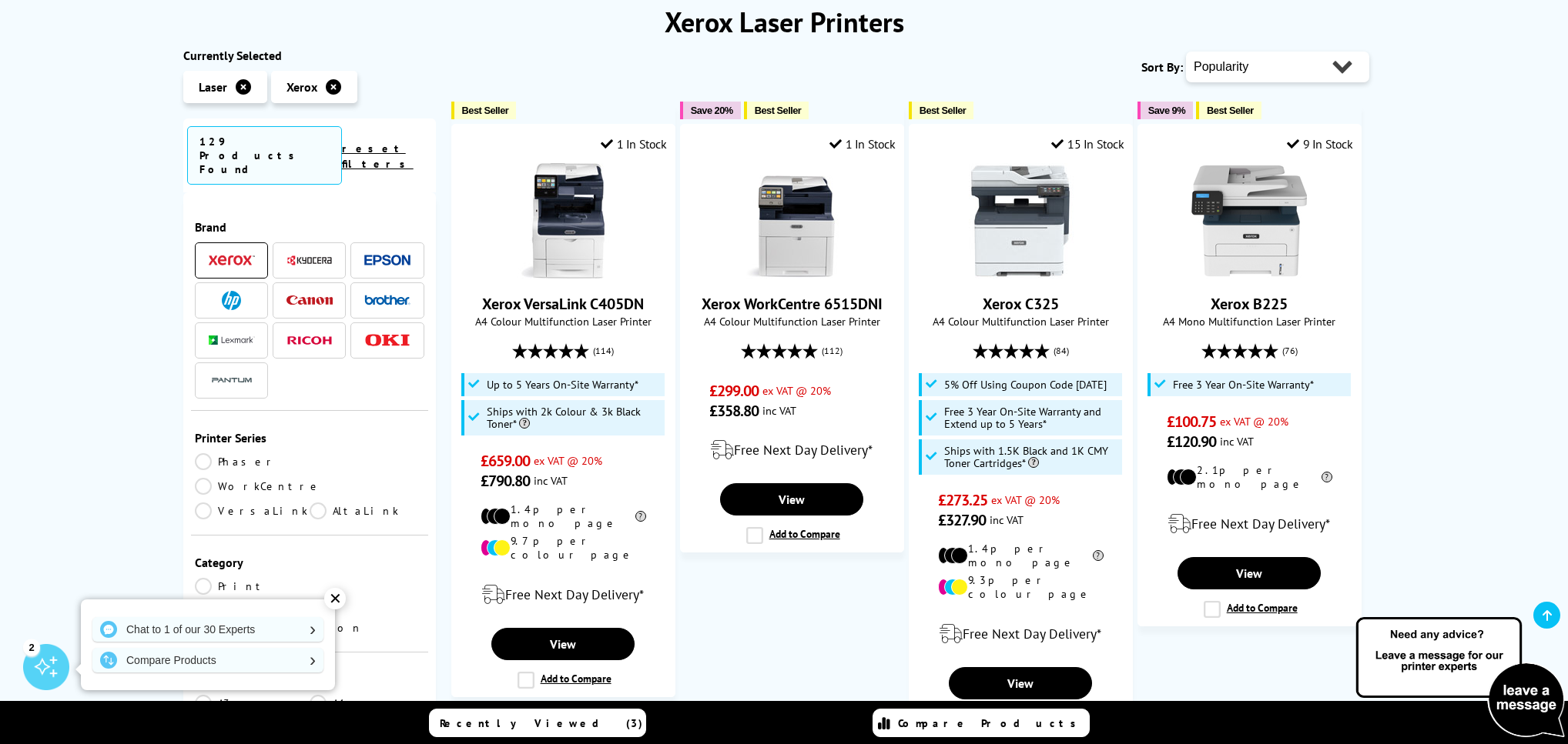
scroll to position [214, 0]
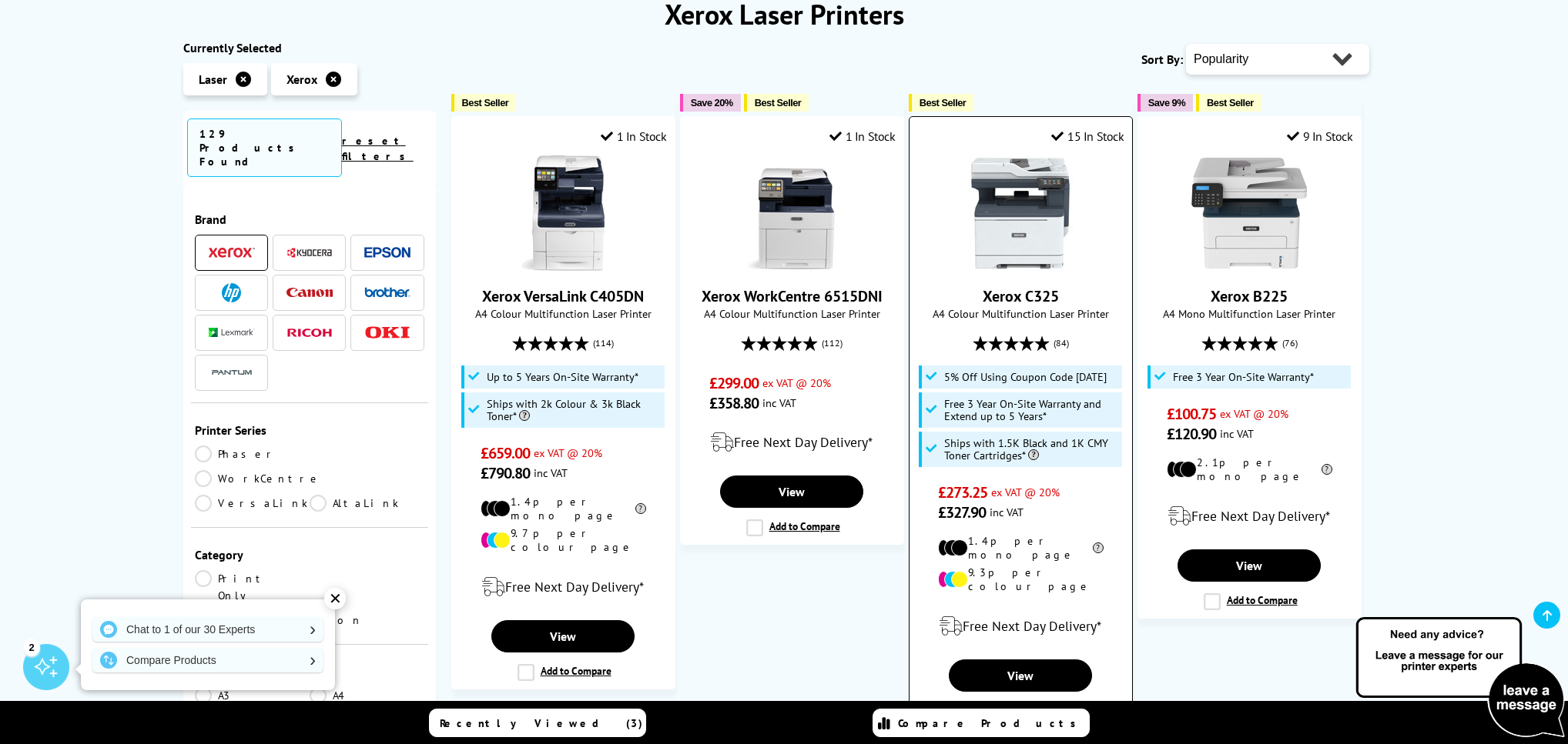
click at [1027, 293] on link "Xerox C325" at bounding box center [1020, 297] width 76 height 20
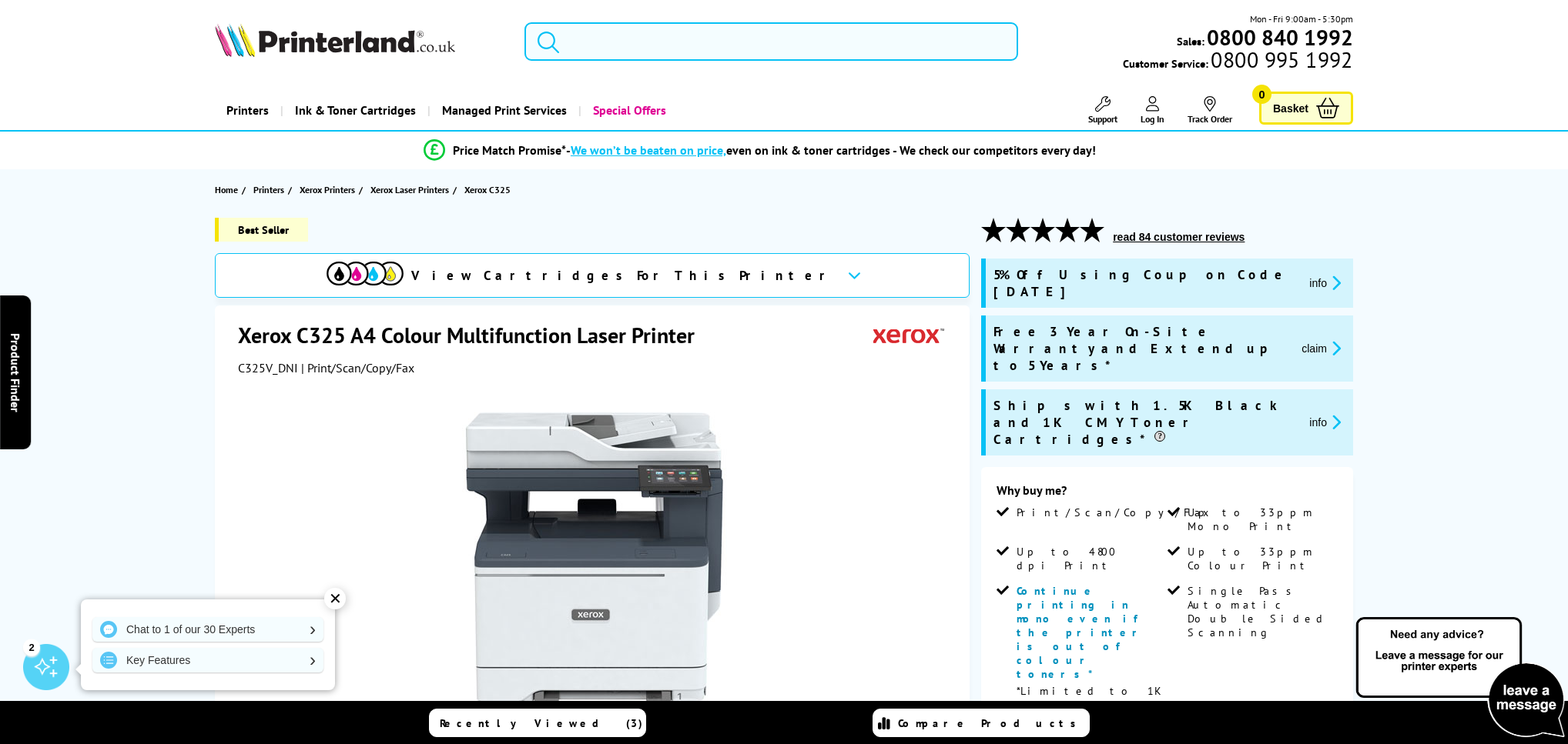
click at [613, 274] on span "View Cartridges For This Printer" at bounding box center [623, 276] width 424 height 17
drag, startPoint x: 243, startPoint y: 334, endPoint x: 326, endPoint y: 333, distance: 83.0
click at [344, 333] on h1 "Xerox C325 A4 Colour Multifunction Laser Printer" at bounding box center [474, 335] width 472 height 28
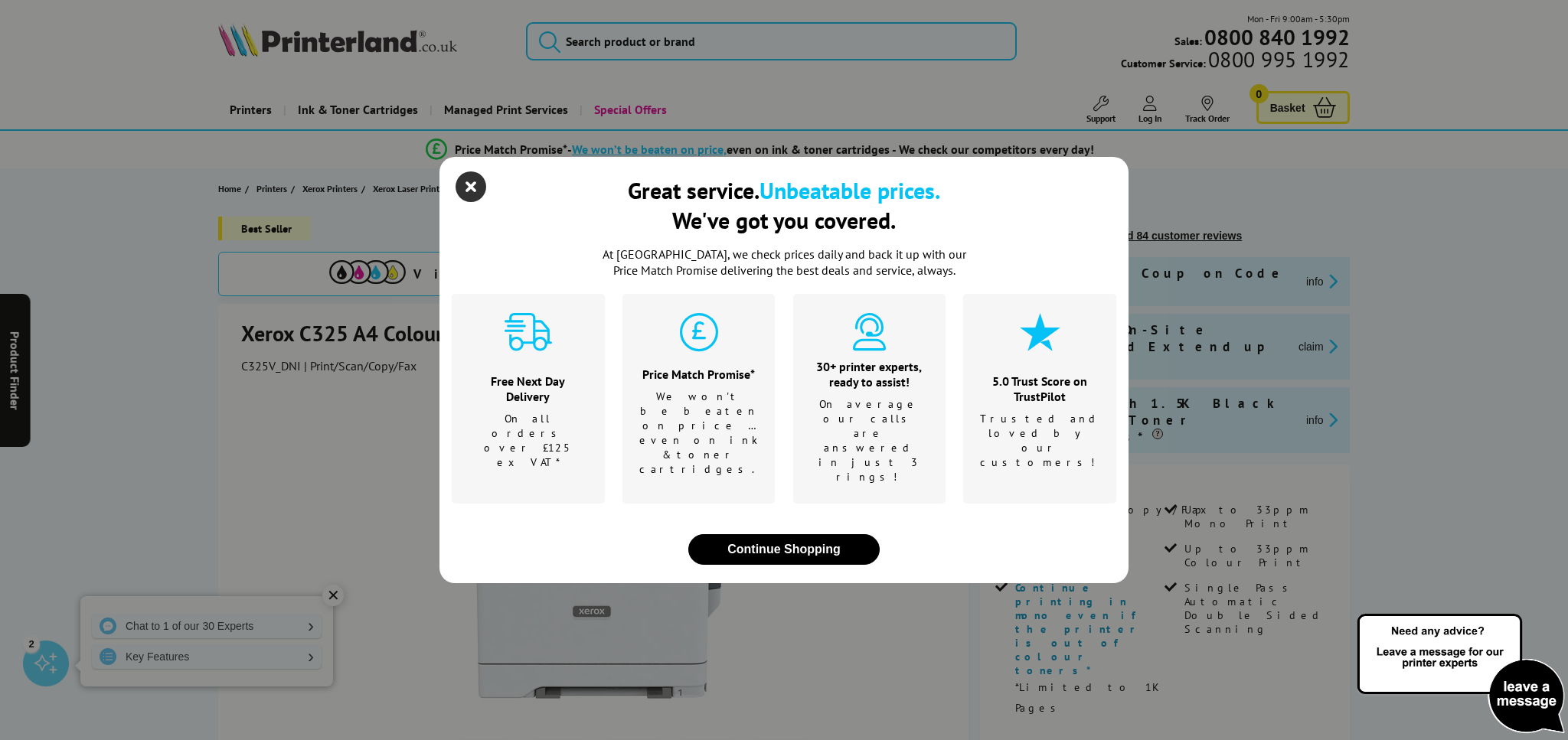
click at [475, 202] on icon "close modal" at bounding box center [471, 187] width 31 height 31
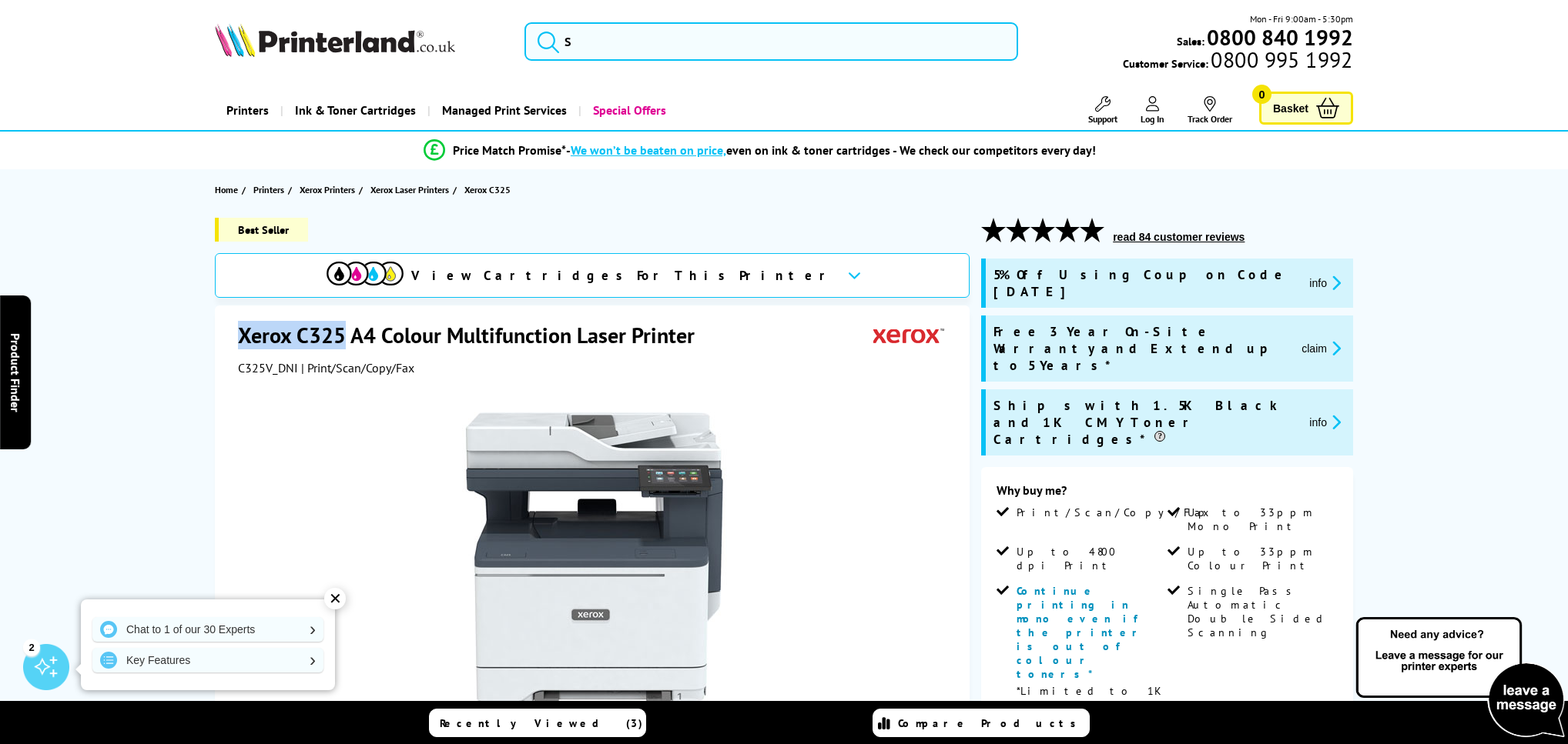
drag, startPoint x: 242, startPoint y: 337, endPoint x: 341, endPoint y: 335, distance: 99.0
click at [341, 335] on h1 "Xerox C325 A4 Colour Multifunction Laser Printer" at bounding box center [474, 335] width 472 height 28
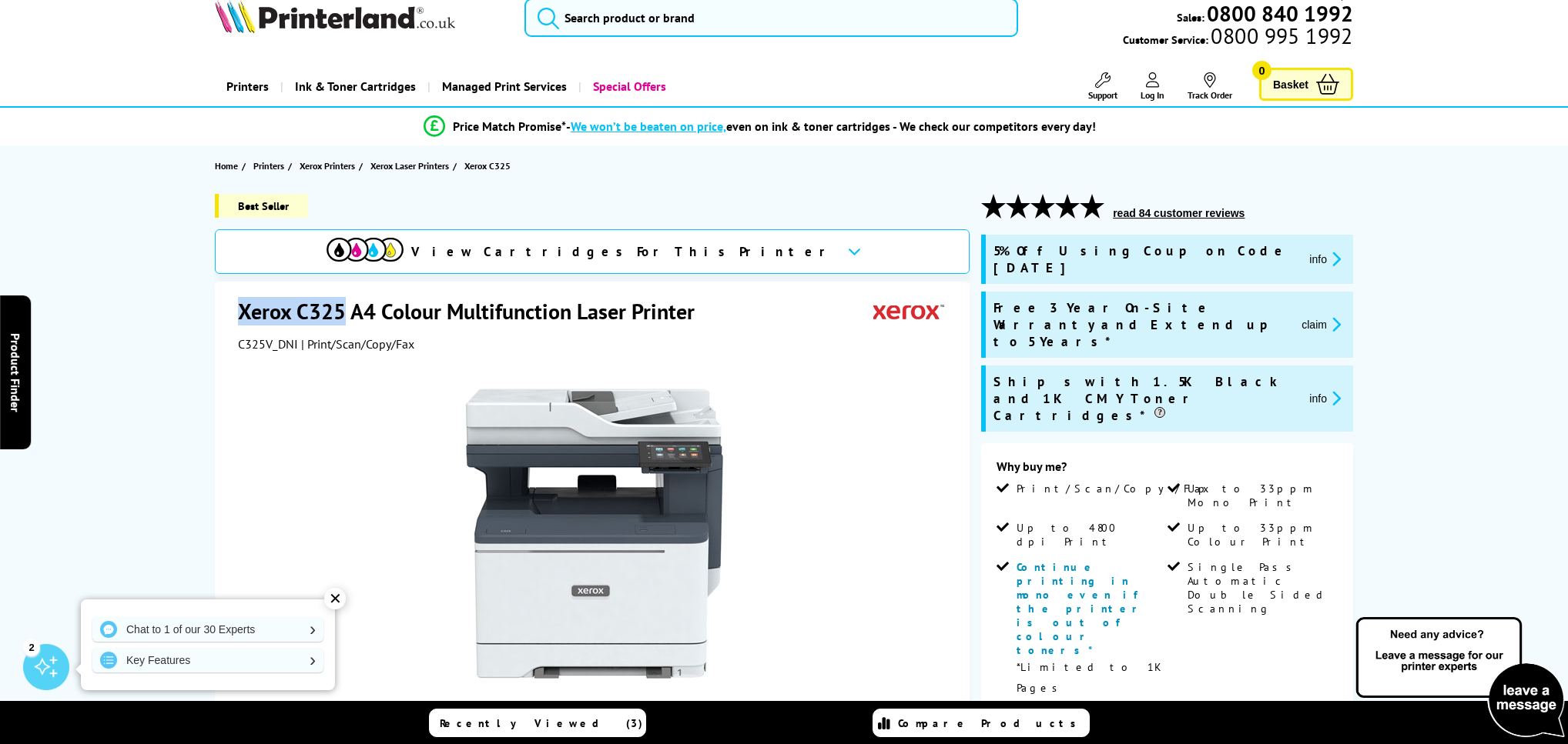
scroll to position [16, 0]
